Goal: Task Accomplishment & Management: Use online tool/utility

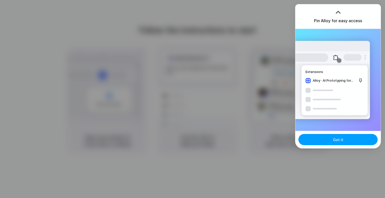
click at [335, 138] on span "Got it" at bounding box center [338, 139] width 10 height 5
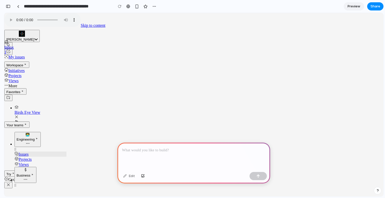
click at [10, 49] on icon "Create new issue" at bounding box center [8, 51] width 4 height 4
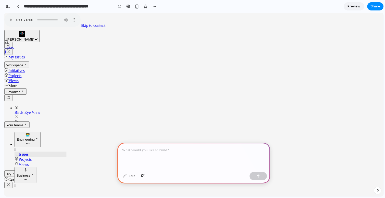
click at [10, 43] on icon "Search workspace" at bounding box center [8, 45] width 4 height 4
click at [27, 37] on span "[PERSON_NAME]" at bounding box center [20, 39] width 28 height 4
click at [13, 31] on div "Weaver Workspace Menu" at bounding box center [21, 34] width 31 height 7
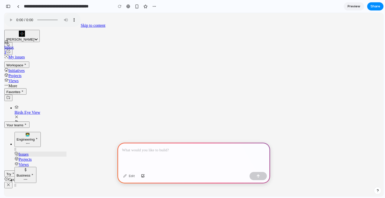
drag, startPoint x: 146, startPoint y: 160, endPoint x: 149, endPoint y: 158, distance: 3.6
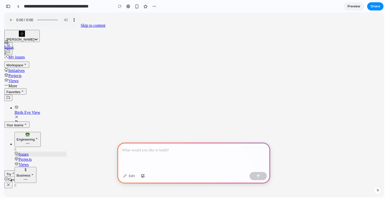
click at [149, 158] on div at bounding box center [193, 155] width 153 height 27
click at [262, 178] on button "button" at bounding box center [258, 176] width 17 height 8
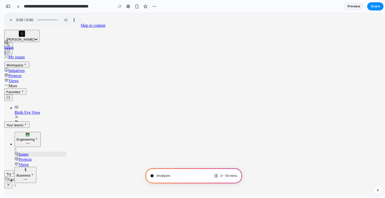
scroll to position [152, 0]
click at [154, 7] on div "button" at bounding box center [154, 6] width 4 height 4
click at [154, 7] on div "Duplicate Delete" at bounding box center [192, 99] width 385 height 198
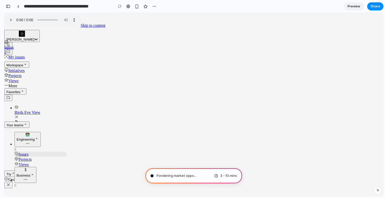
type input "**********"
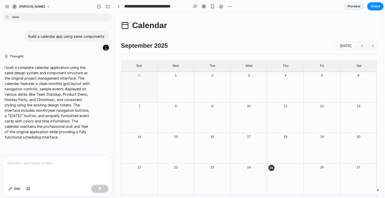
click at [273, 55] on div "Calendar [DATE] [DATE] Sun Mon Tue Wed Thu Fri Sat 31 1 2 3 4 5 6 7 8 9 10 11 1…" at bounding box center [249, 122] width 256 height 206
click at [349, 44] on button "[DATE]" at bounding box center [346, 46] width 20 height 8
click at [247, 165] on div "24" at bounding box center [249, 167] width 34 height 5
click at [250, 172] on div at bounding box center [249, 181] width 34 height 22
click at [30, 166] on p at bounding box center [57, 163] width 100 height 6
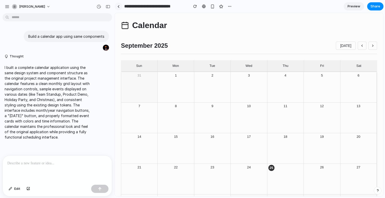
click at [119, 6] on div at bounding box center [118, 6] width 2 height 3
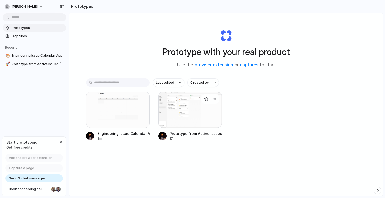
click at [189, 97] on div at bounding box center [190, 109] width 64 height 36
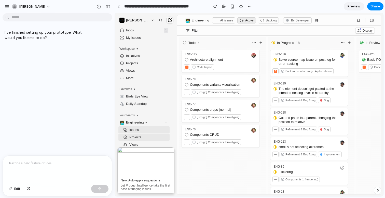
click at [169, 21] on icon at bounding box center [170, 20] width 4 height 4
click at [7, 4] on button "button" at bounding box center [7, 7] width 8 height 8
click at [134, 77] on span "More" at bounding box center [126, 77] width 16 height 7
click at [44, 164] on p at bounding box center [57, 163] width 100 height 6
